Goal: Information Seeking & Learning: Learn about a topic

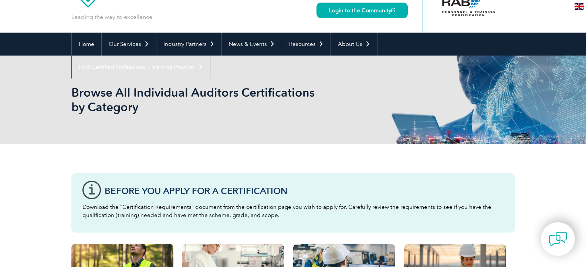
scroll to position [37, 0]
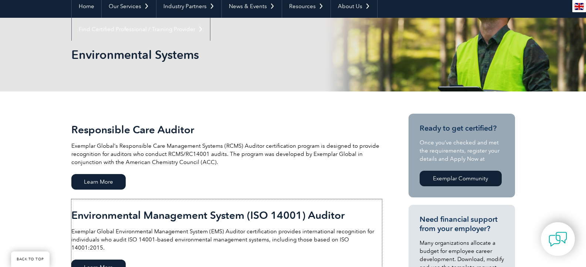
scroll to position [74, 0]
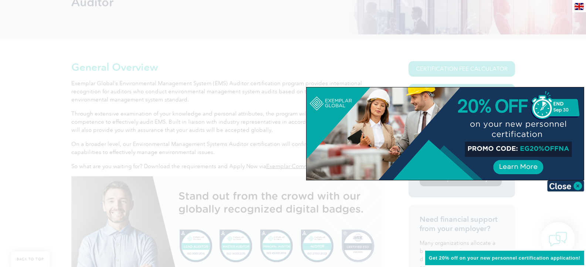
scroll to position [148, 0]
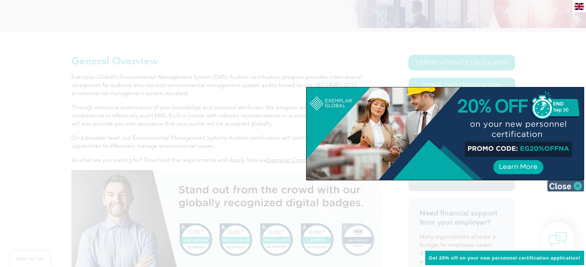
click at [567, 186] on img at bounding box center [565, 185] width 37 height 11
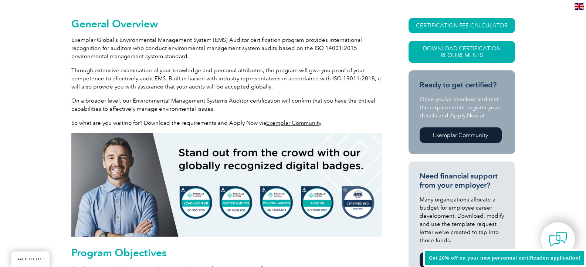
scroll to position [222, 0]
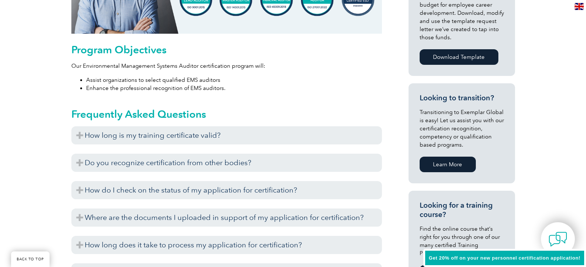
scroll to position [407, 0]
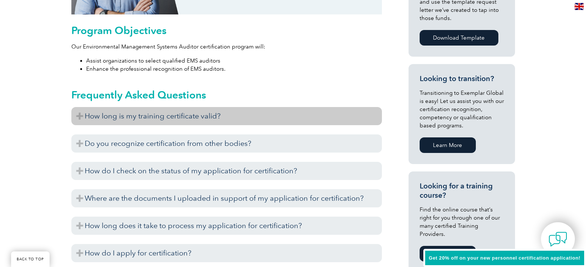
click at [97, 119] on h3 "How long is my training certificate valid?" at bounding box center [226, 116] width 311 height 18
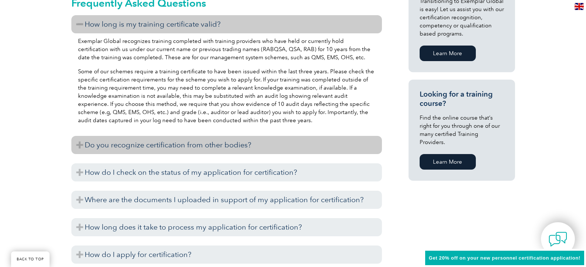
scroll to position [518, 0]
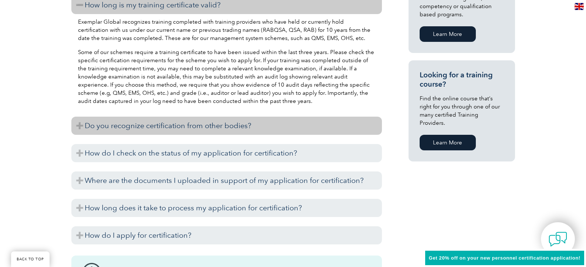
click at [76, 125] on h3 "Do you recognize certification from other bodies?" at bounding box center [226, 125] width 311 height 18
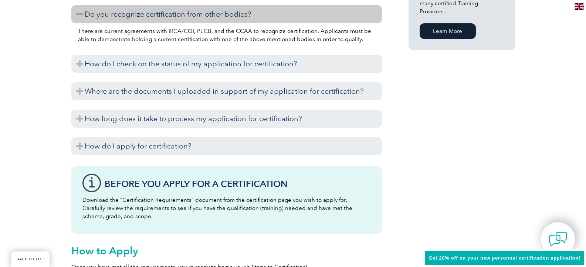
scroll to position [629, 0]
